Goal: Navigation & Orientation: Understand site structure

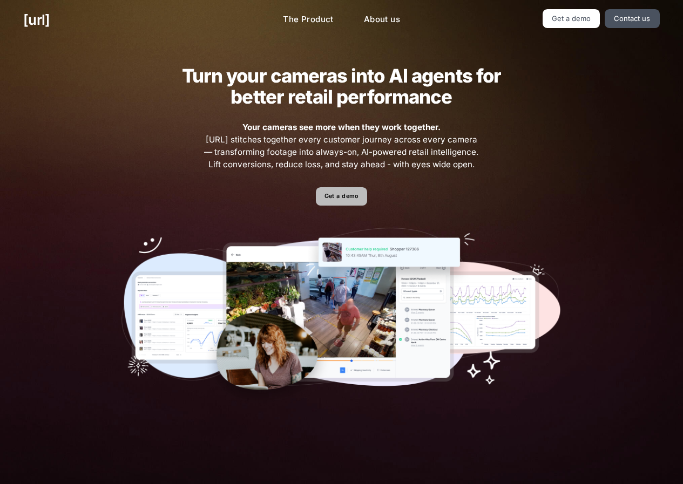
click at [334, 199] on link "Get a demo" at bounding box center [341, 196] width 51 height 19
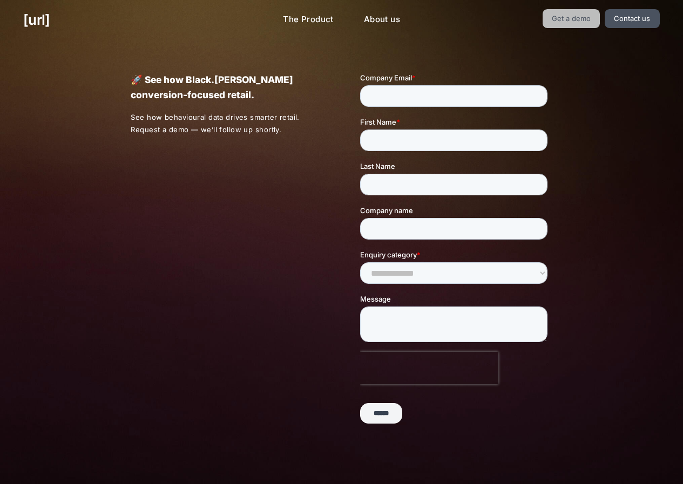
click at [578, 21] on link "Get a demo" at bounding box center [571, 18] width 58 height 19
click at [381, 21] on link "About us" at bounding box center [381, 19] width 53 height 21
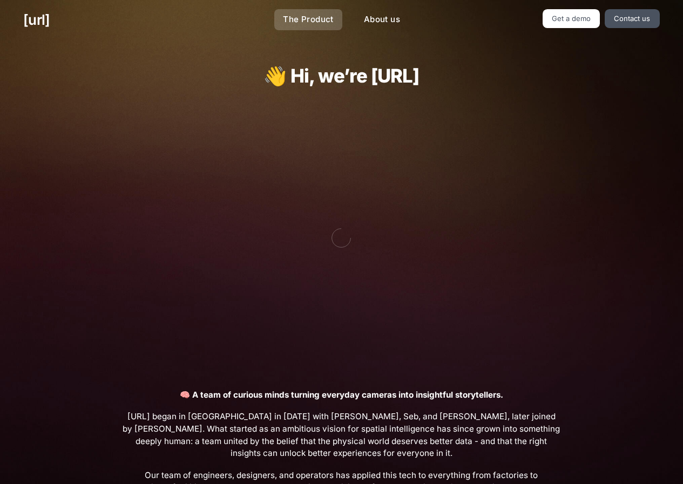
click at [306, 25] on link "The Product" at bounding box center [308, 19] width 68 height 21
